Goal: Information Seeking & Learning: Learn about a topic

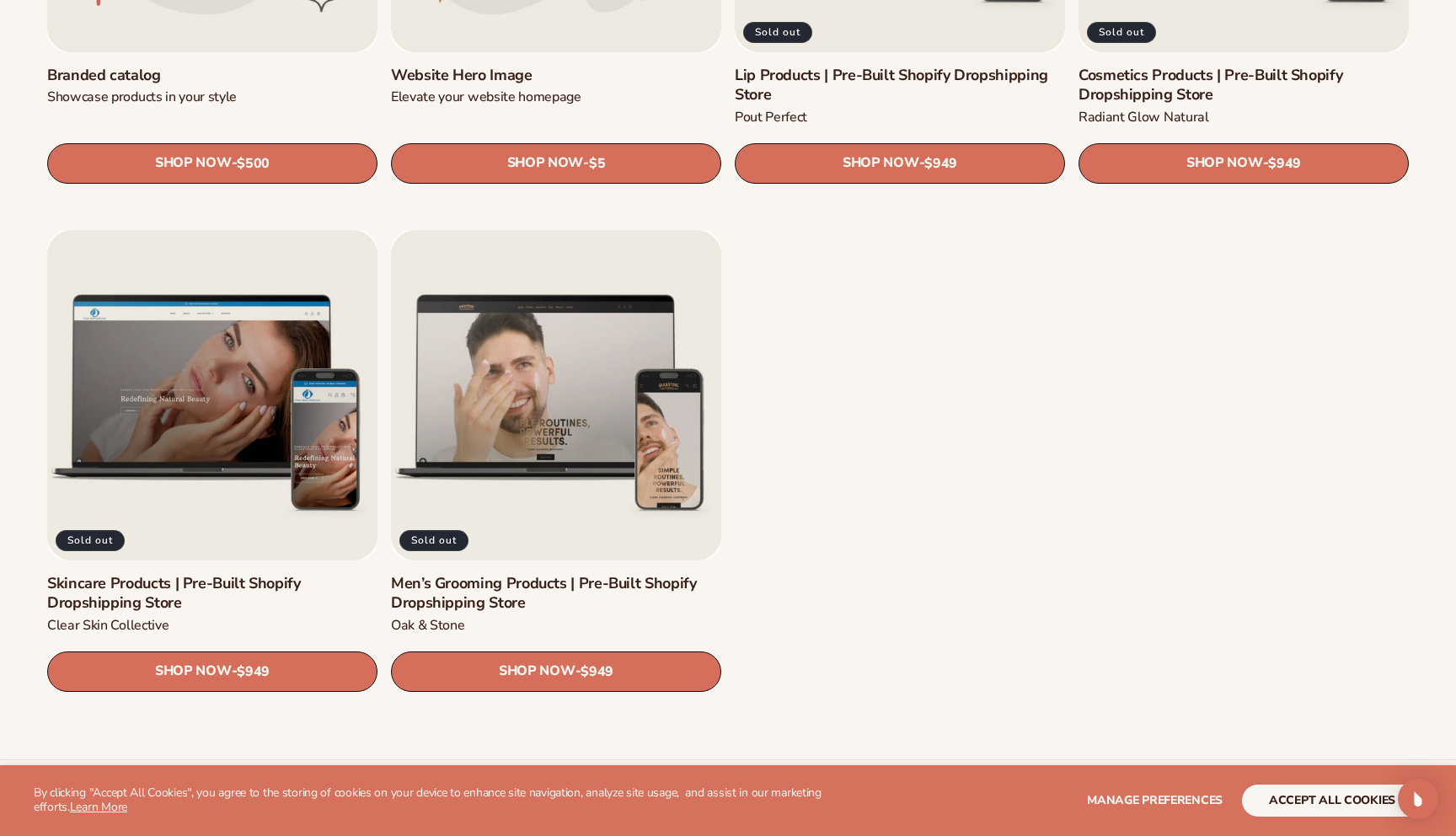
scroll to position [2353, 0]
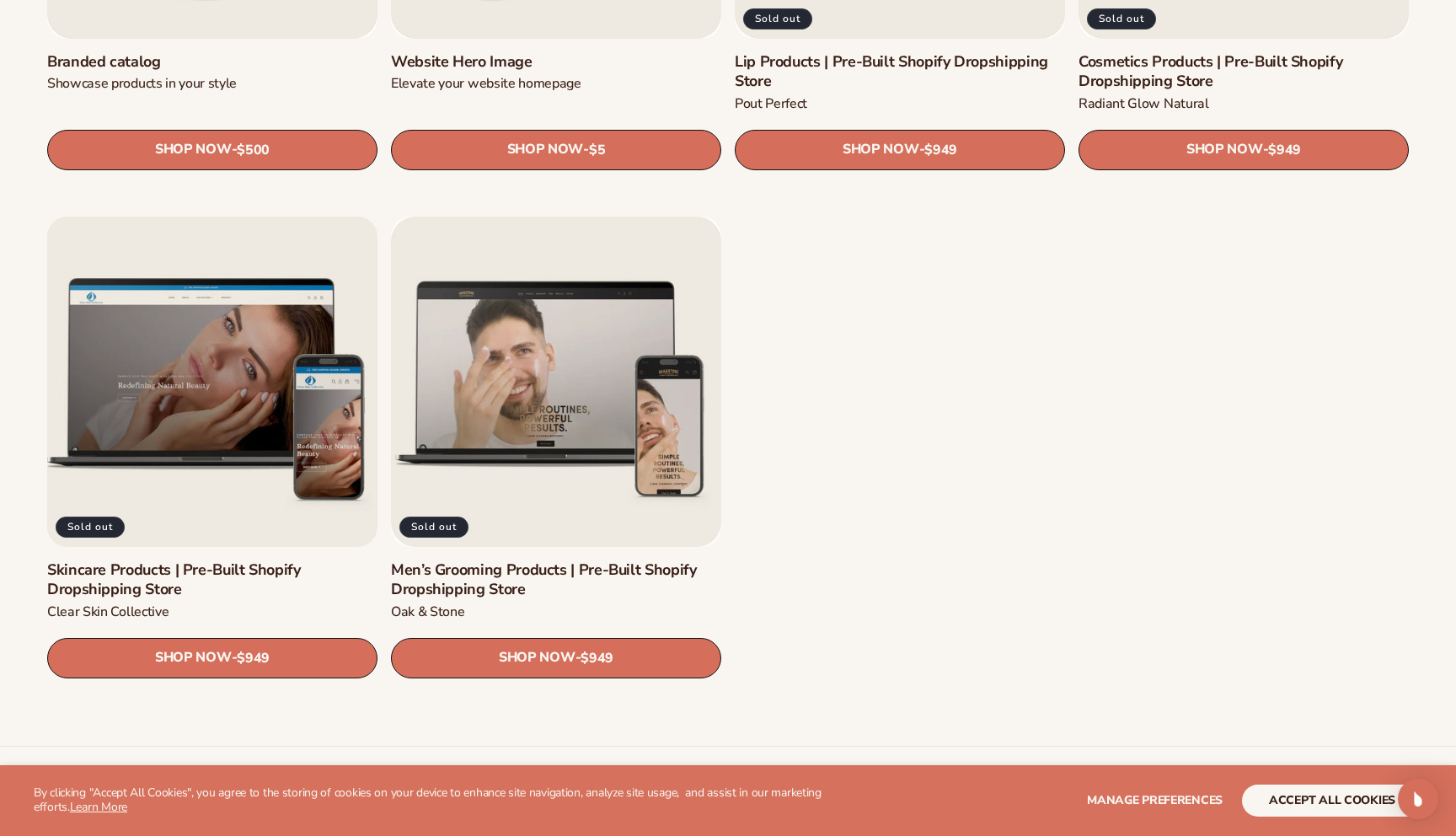
click at [157, 560] on link "Skincare Products | Pre-Built Shopify Dropshipping Store" at bounding box center [212, 580] width 330 height 40
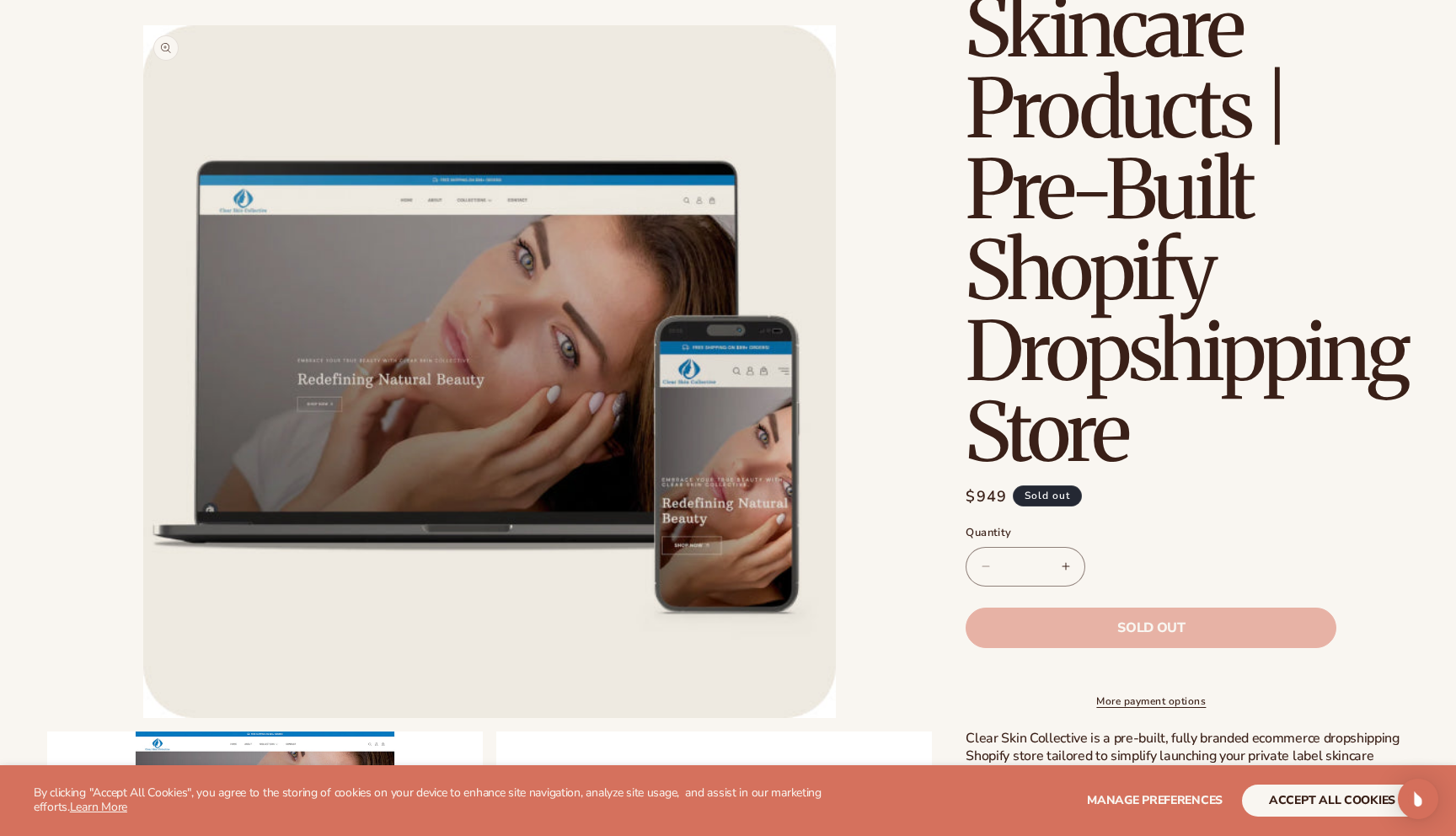
scroll to position [195, 0]
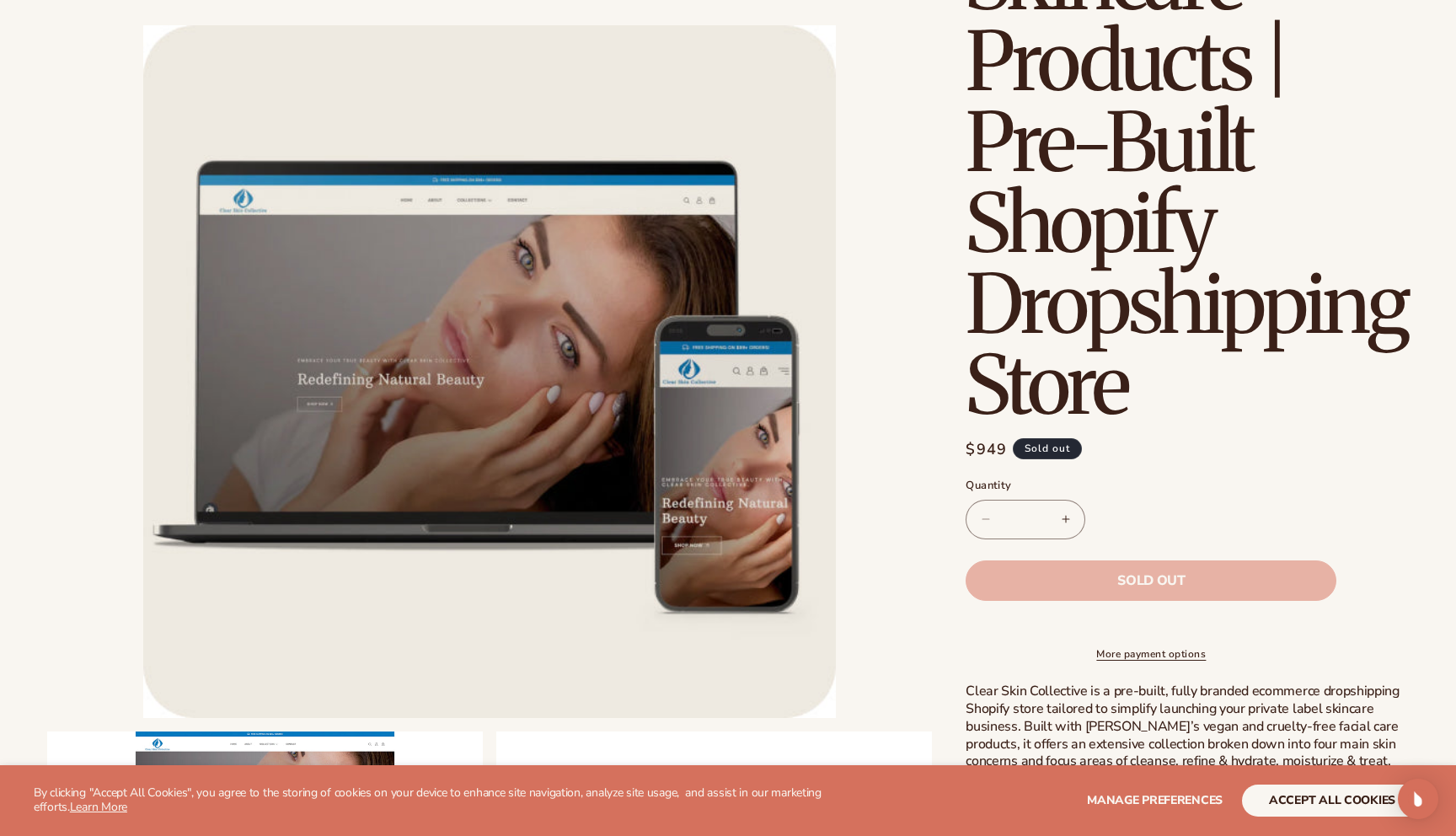
drag, startPoint x: 622, startPoint y: 432, endPoint x: 479, endPoint y: 443, distance: 143.4
click at [143, 718] on button "Open media 1 in modal" at bounding box center [143, 718] width 0 height 0
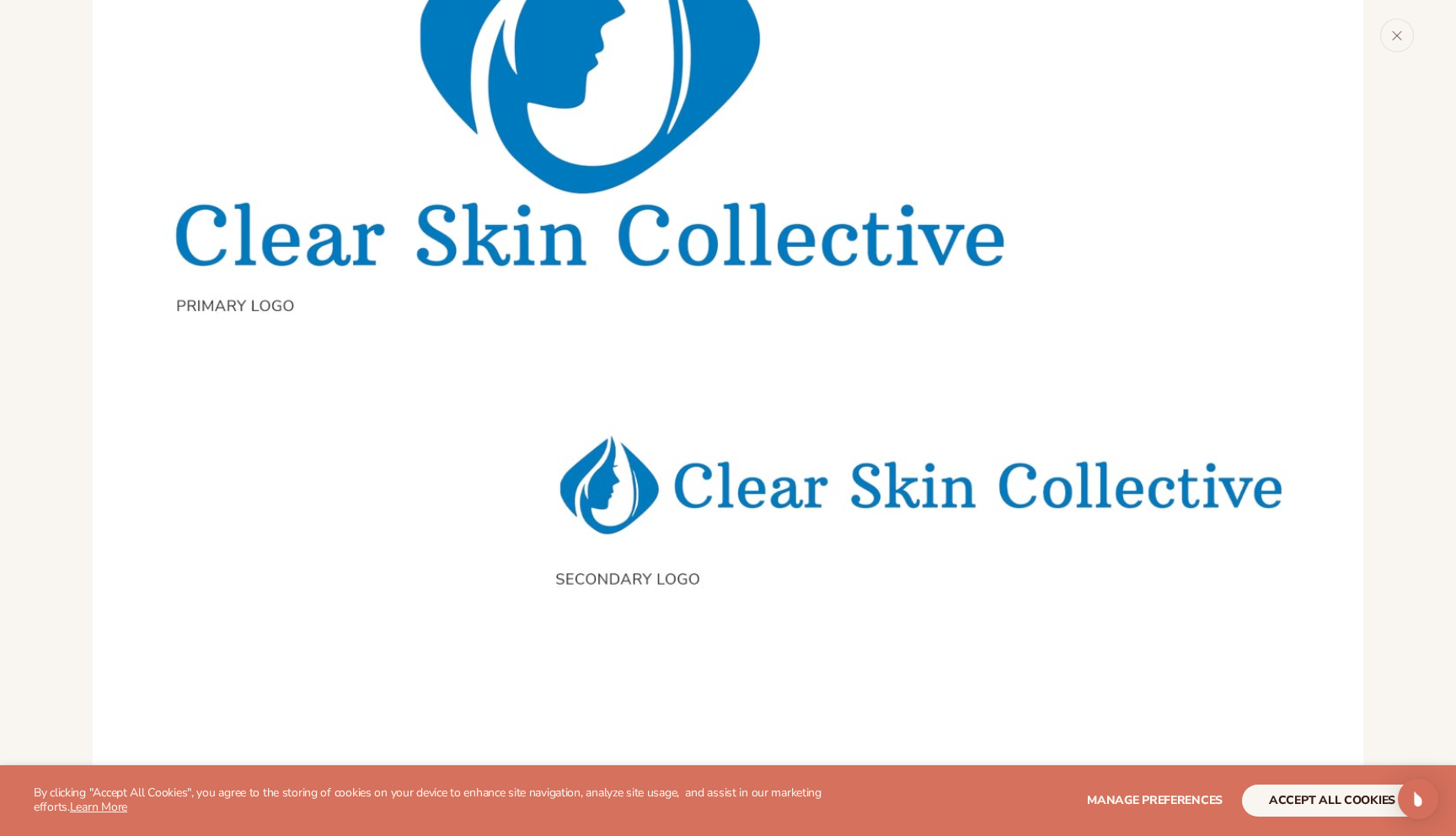
scroll to position [3031, 0]
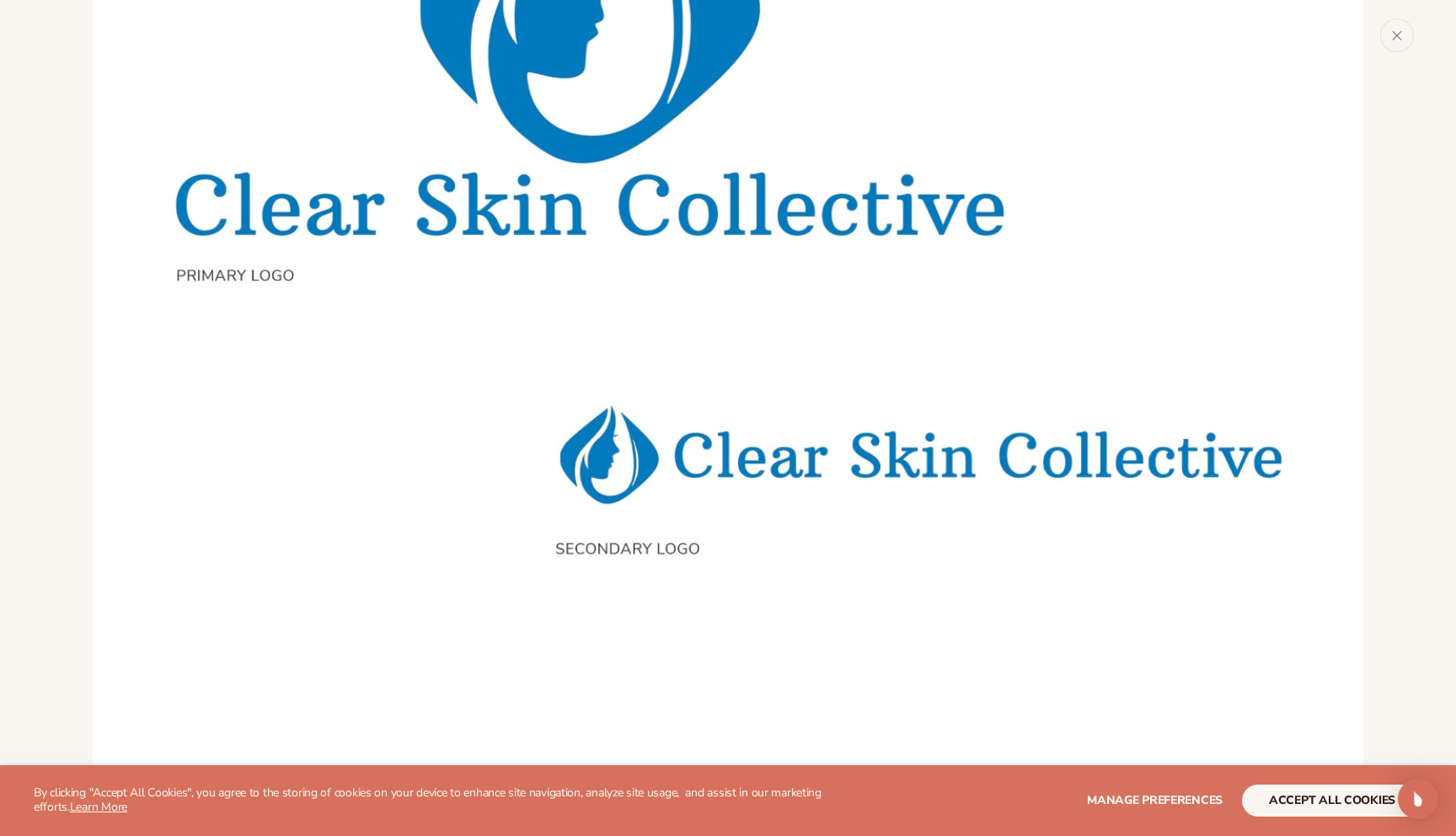
click at [57, 520] on div "Media gallery" at bounding box center [728, 418] width 1456 height 836
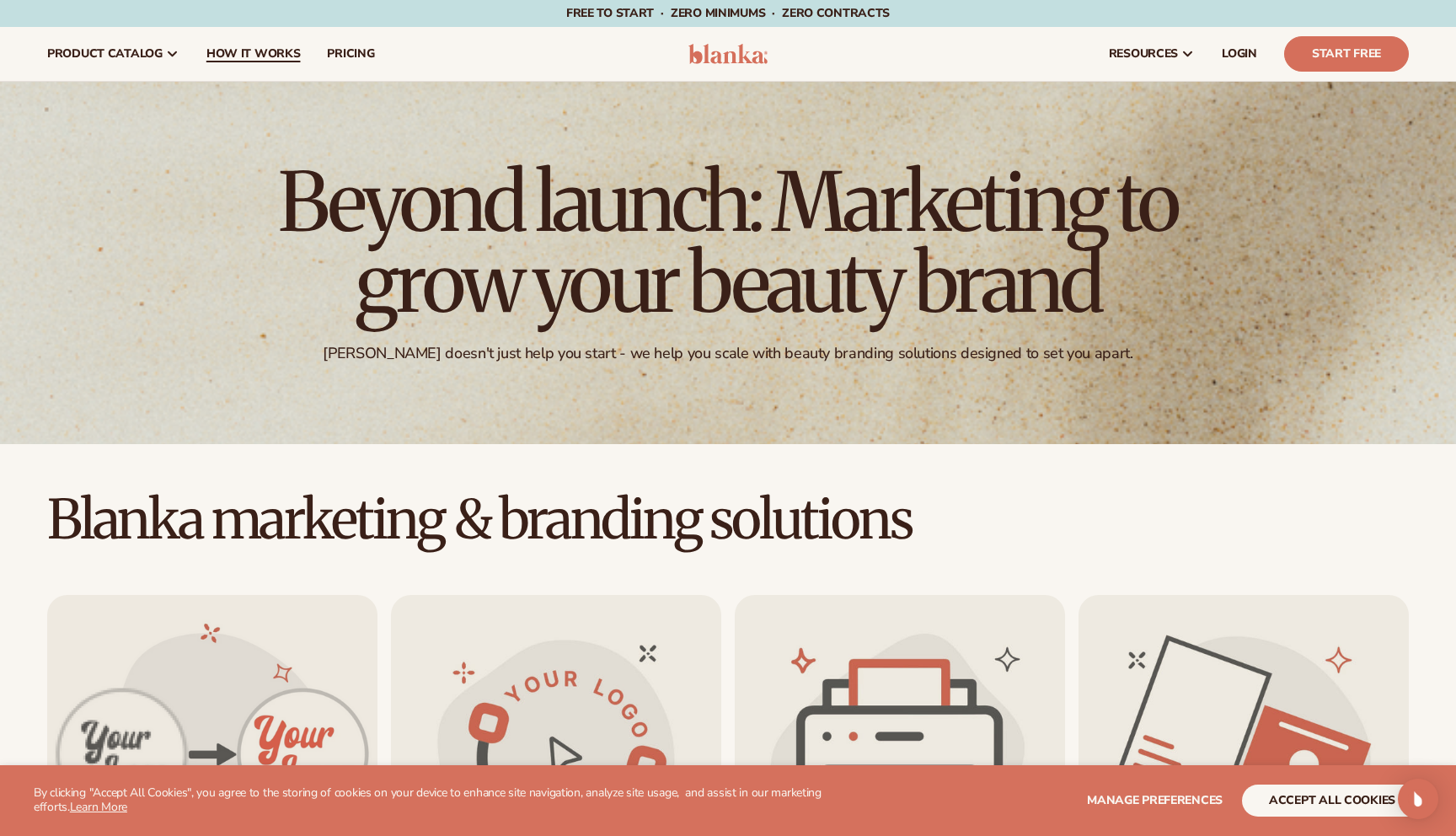
click at [276, 53] on span "How It Works" at bounding box center [254, 54] width 95 height 13
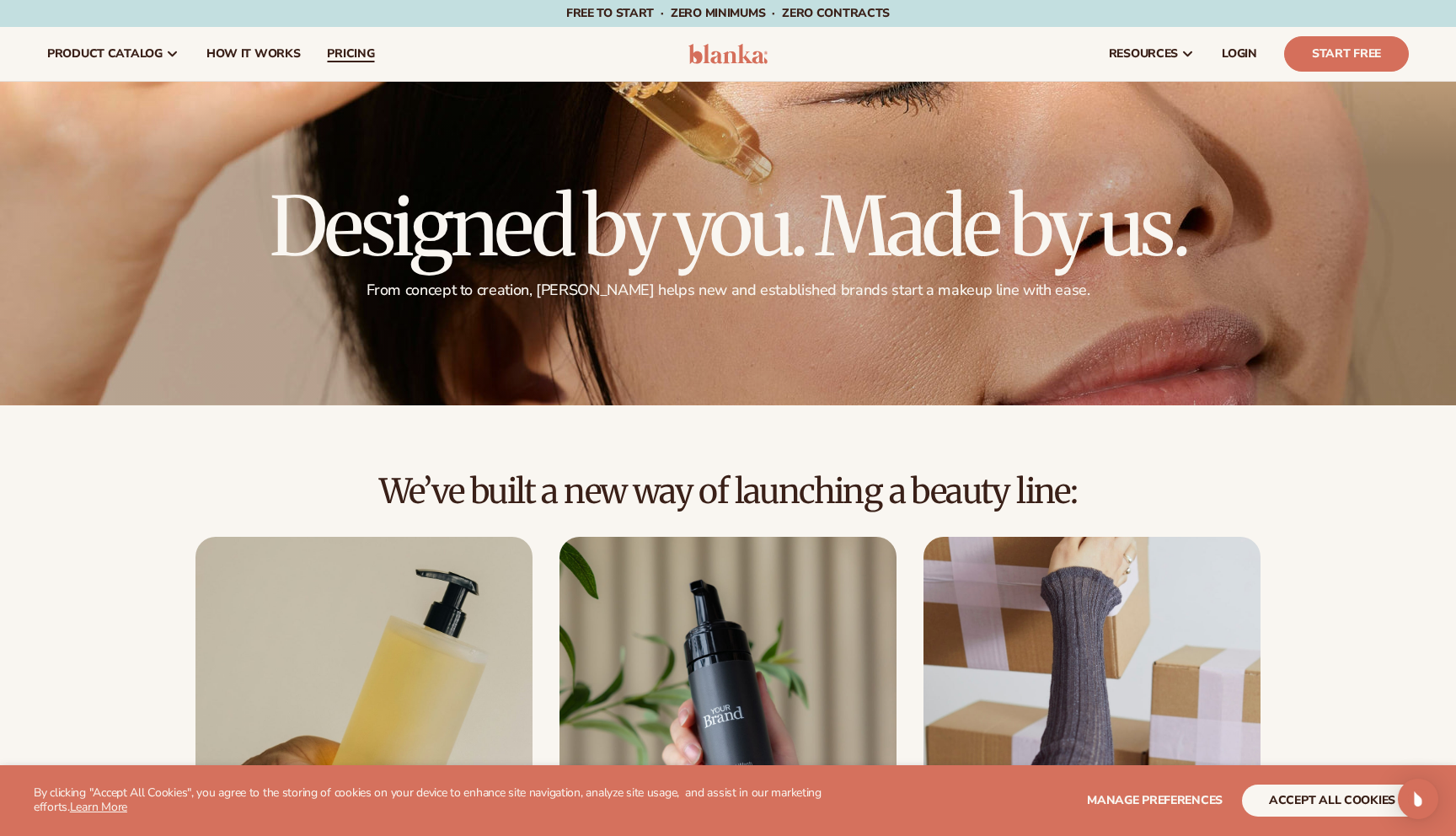
click at [353, 54] on span "pricing" at bounding box center [350, 54] width 47 height 13
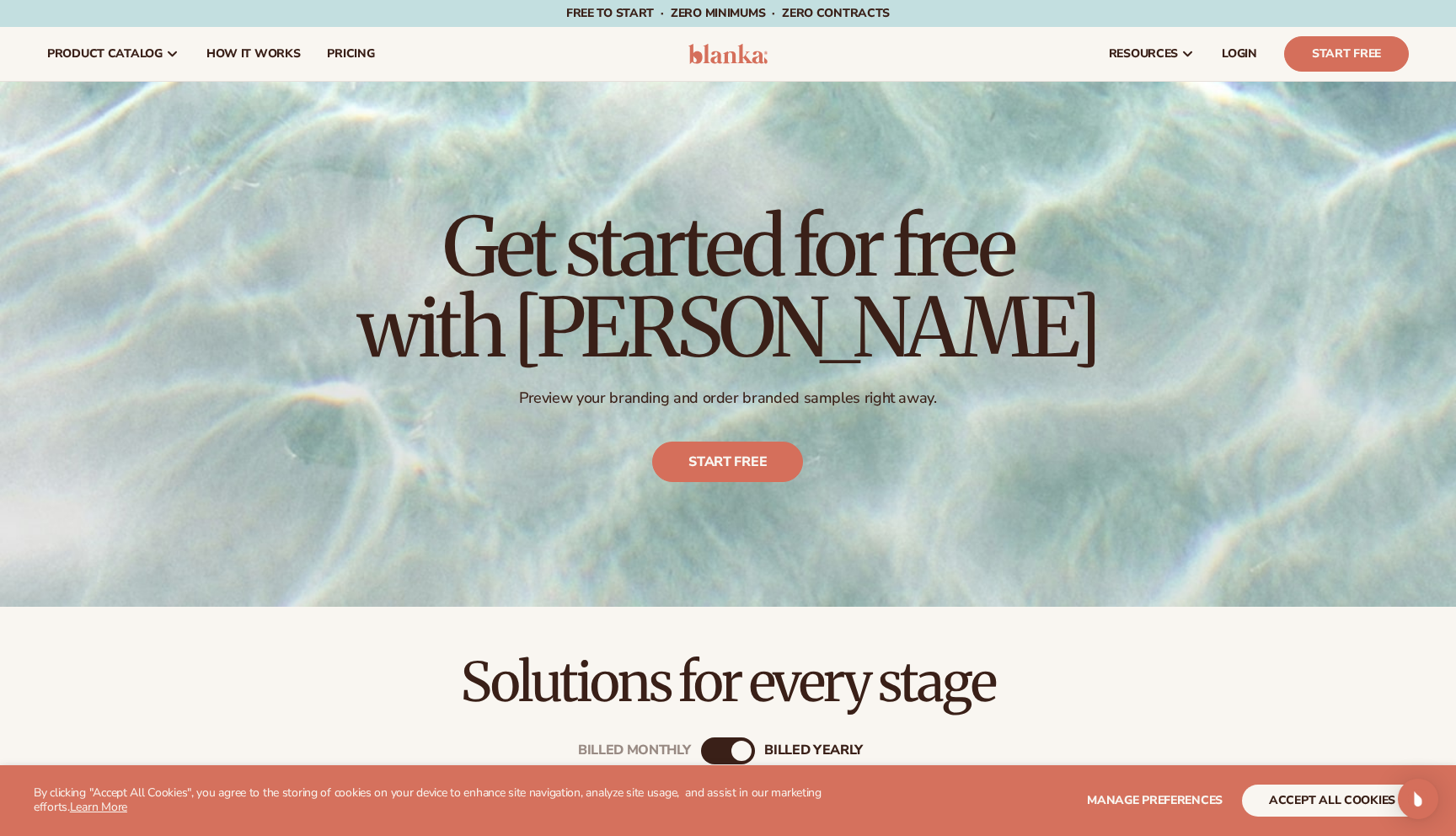
click at [737, 487] on div "Get started for free with [PERSON_NAME] Preview your branding and order branded…" at bounding box center [727, 344] width 741 height 343
click at [742, 459] on link "Start free" at bounding box center [728, 461] width 151 height 41
